Goal: Information Seeking & Learning: Learn about a topic

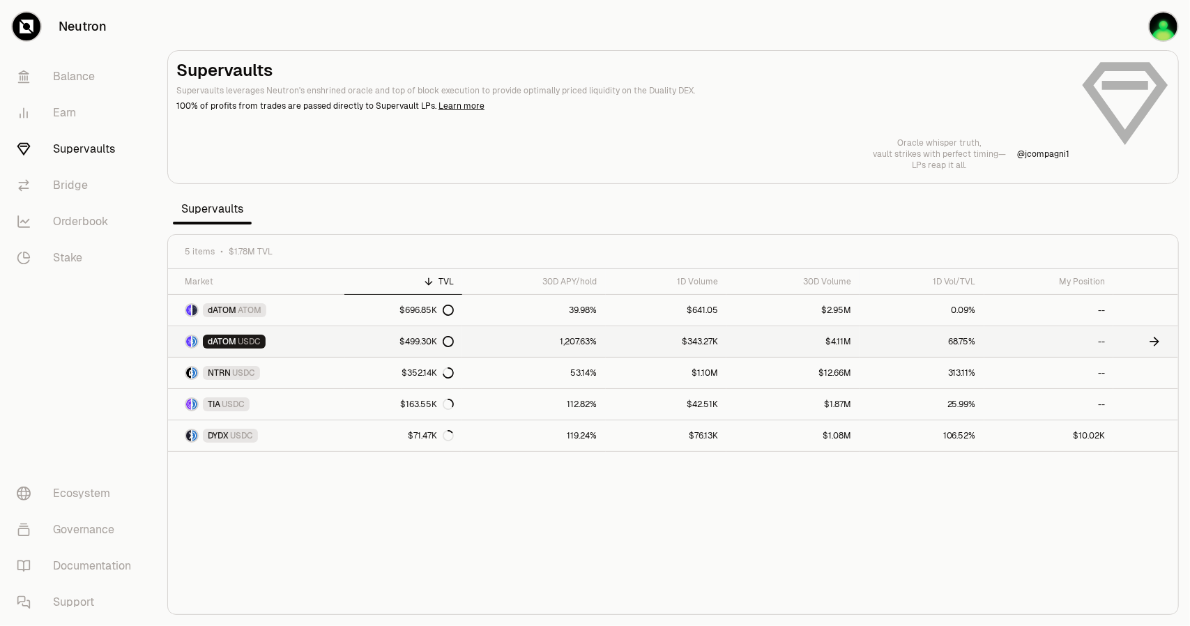
click at [293, 338] on link "dATOM USDC" at bounding box center [256, 341] width 176 height 31
click at [296, 430] on link "DYDX USDC" at bounding box center [256, 435] width 176 height 31
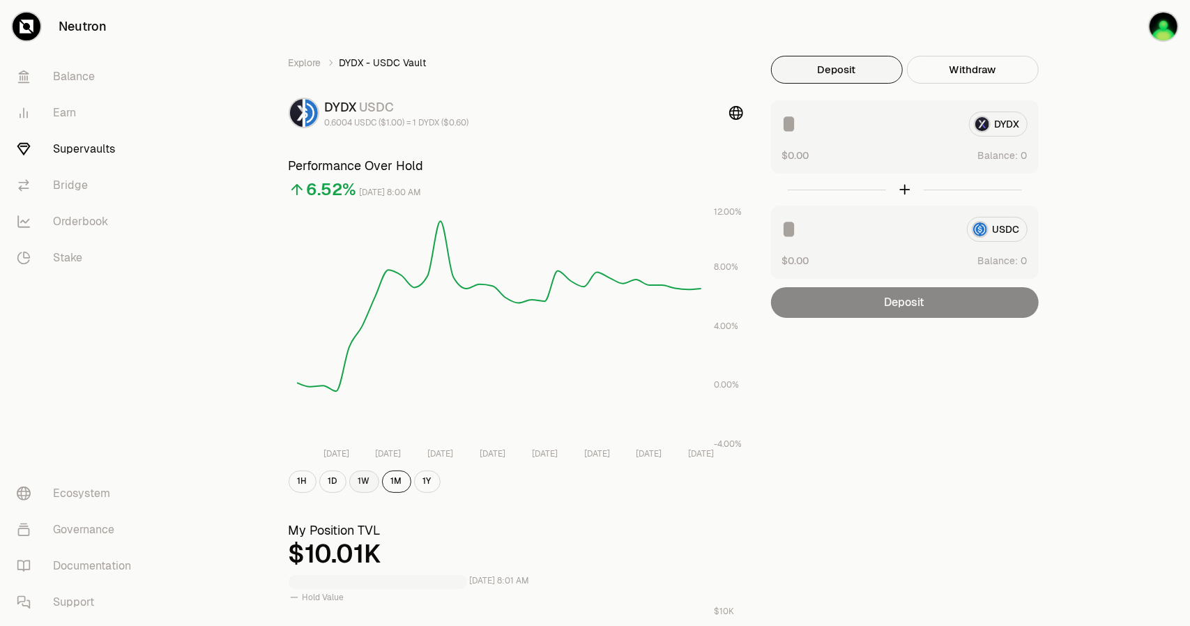
click at [357, 484] on button "1W" at bounding box center [364, 481] width 30 height 22
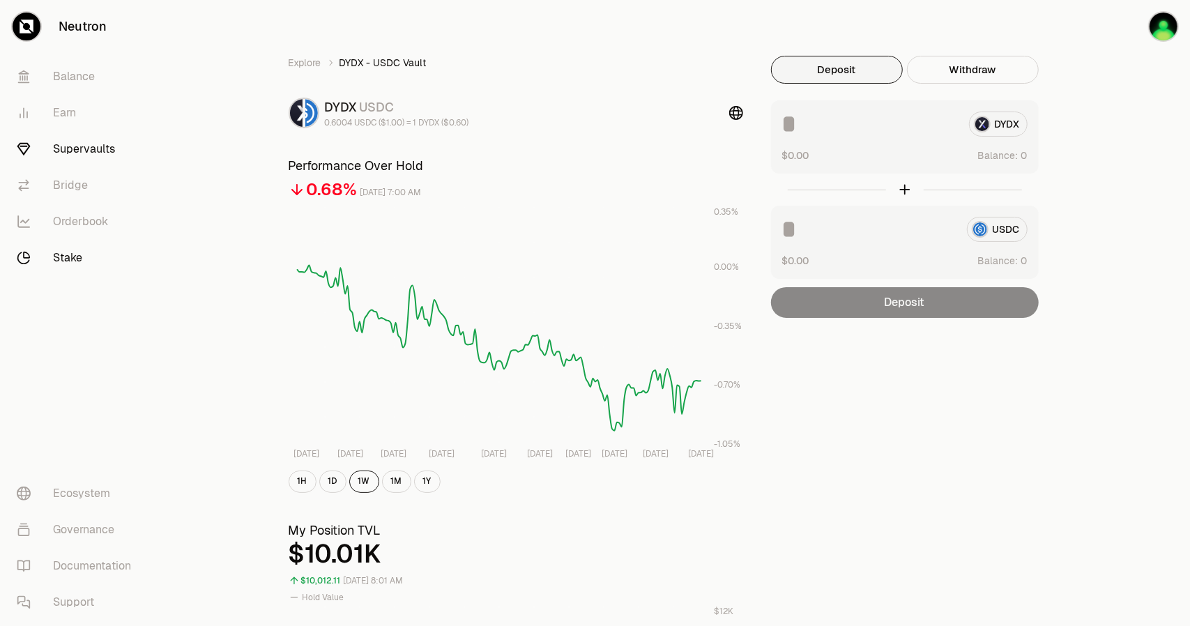
click at [77, 253] on link "Stake" at bounding box center [78, 258] width 145 height 36
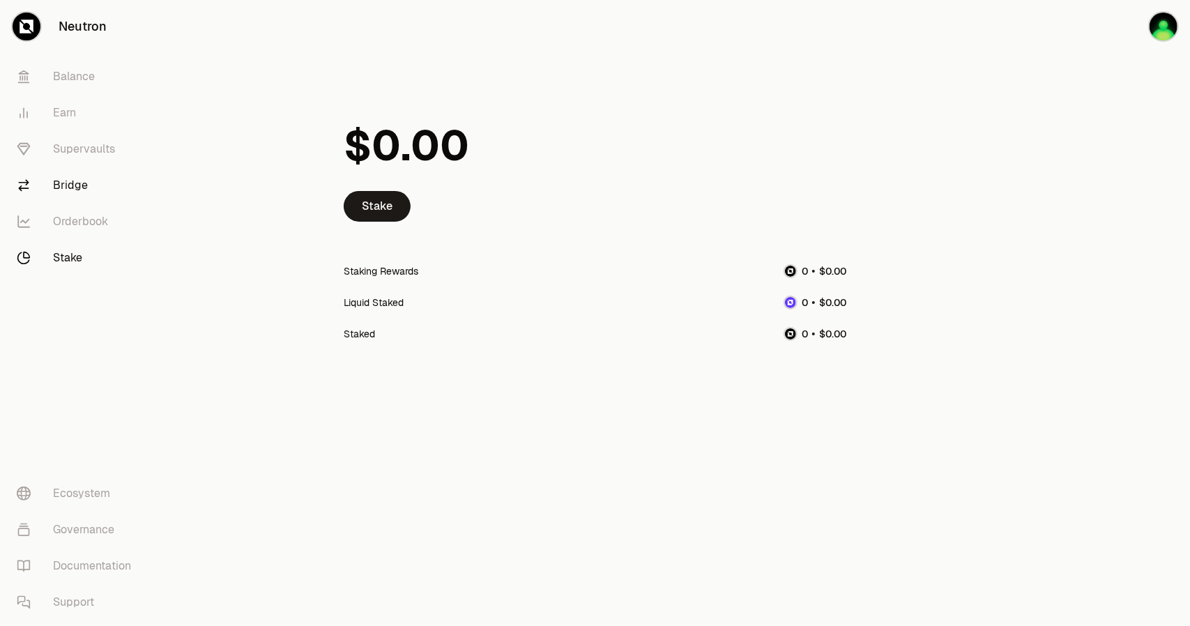
click at [72, 192] on link "Bridge" at bounding box center [78, 185] width 145 height 36
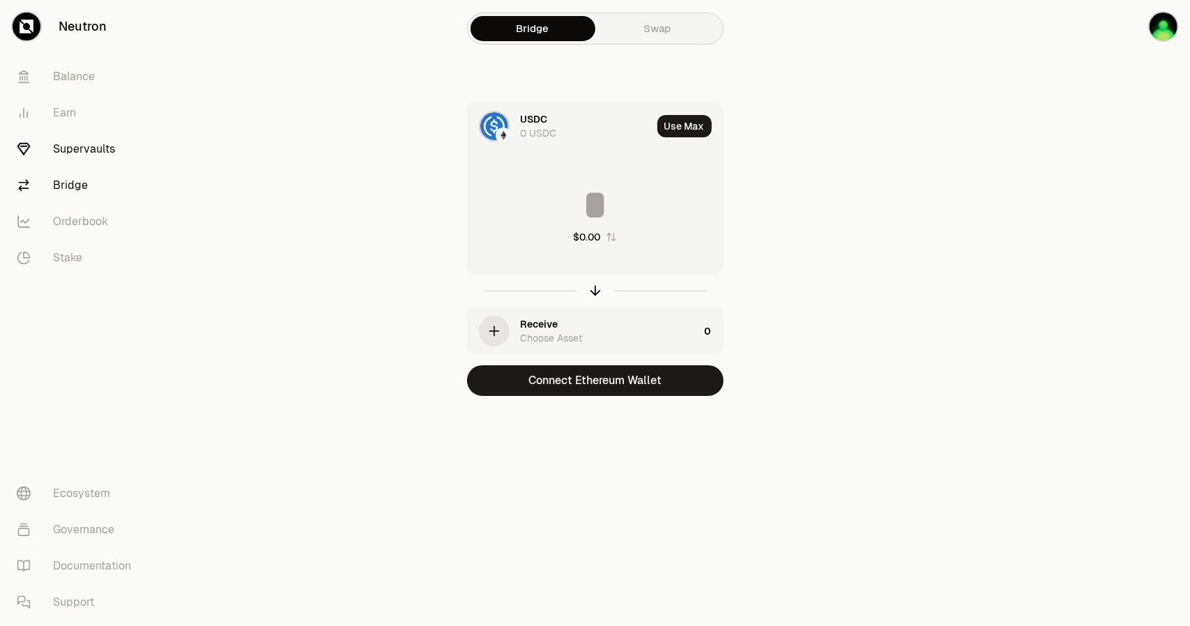
click at [86, 138] on link "Supervaults" at bounding box center [78, 149] width 145 height 36
